Goal: Task Accomplishment & Management: Use online tool/utility

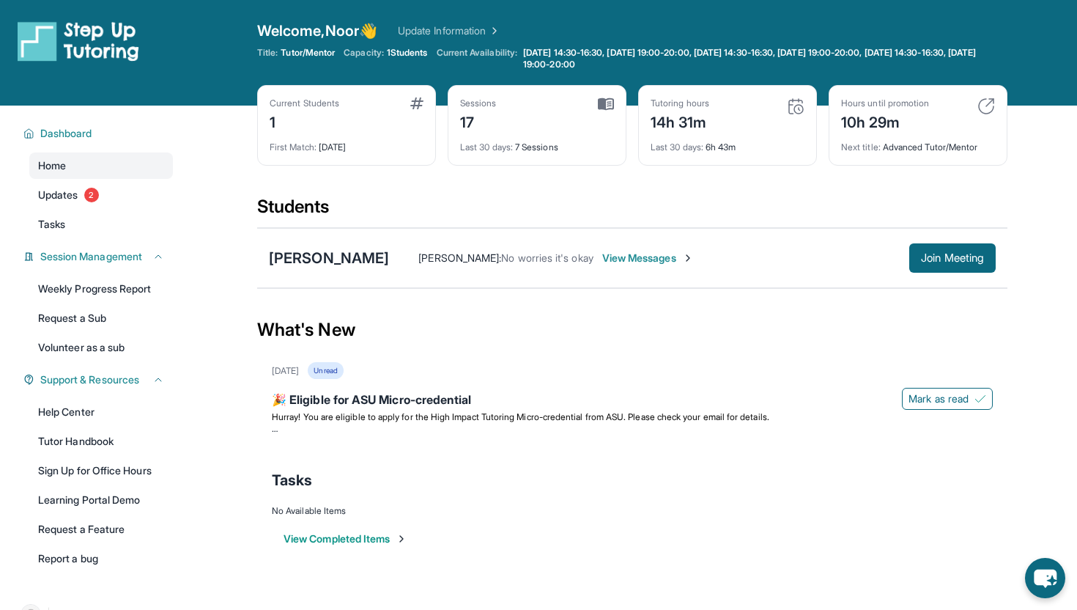
click at [346, 29] on span "Welcome, Noor 👋" at bounding box center [317, 31] width 120 height 21
click at [600, 95] on div "Sessions 17 Last 30 days : 7 Sessions" at bounding box center [537, 125] width 179 height 81
click at [476, 109] on div "17" at bounding box center [478, 120] width 37 height 23
click at [468, 27] on link "Update Information" at bounding box center [449, 30] width 103 height 15
click at [928, 267] on button "Join Meeting" at bounding box center [952, 257] width 86 height 29
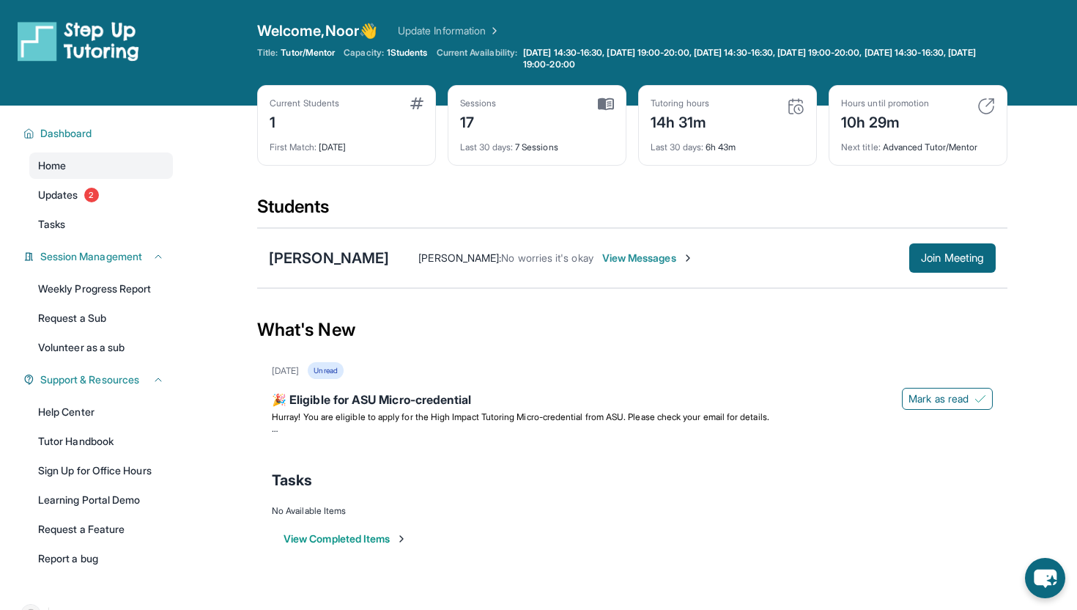
click at [402, 95] on div "Current Students 1 First Match : [DATE]" at bounding box center [346, 125] width 179 height 81
click at [305, 258] on div "[PERSON_NAME]" at bounding box center [329, 258] width 120 height 21
